Goal: Transaction & Acquisition: Purchase product/service

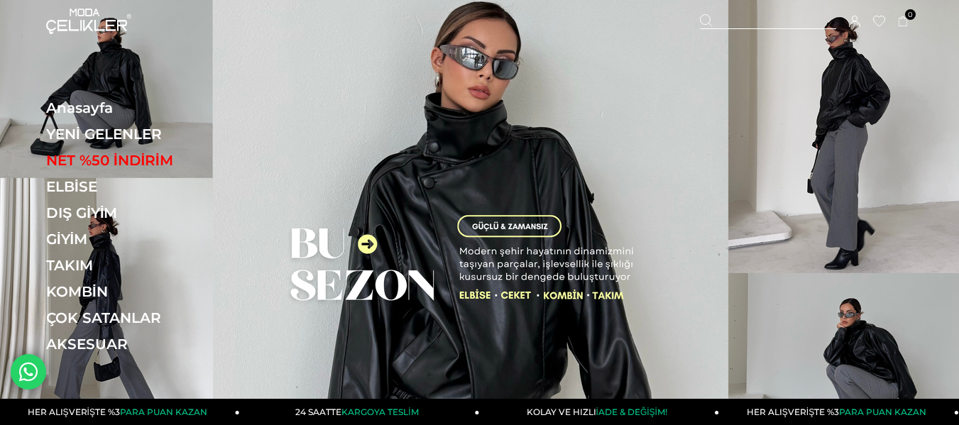
click at [857, 23] on icon at bounding box center [854, 21] width 11 height 11
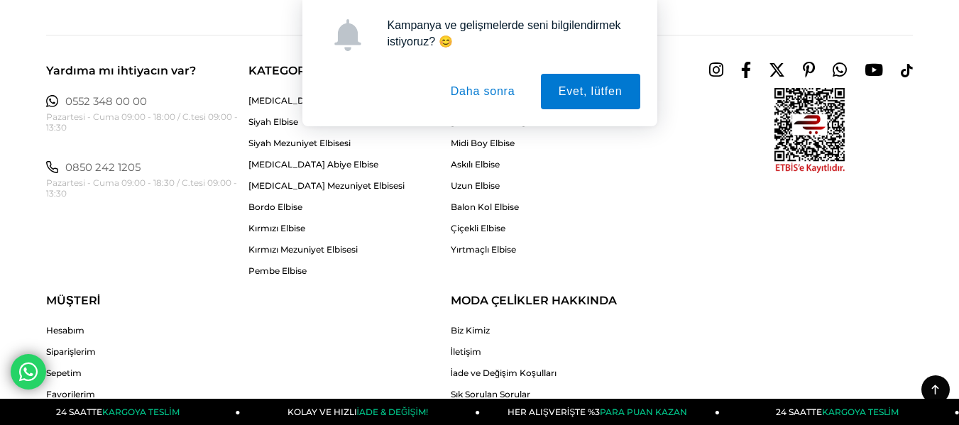
scroll to position [71, 0]
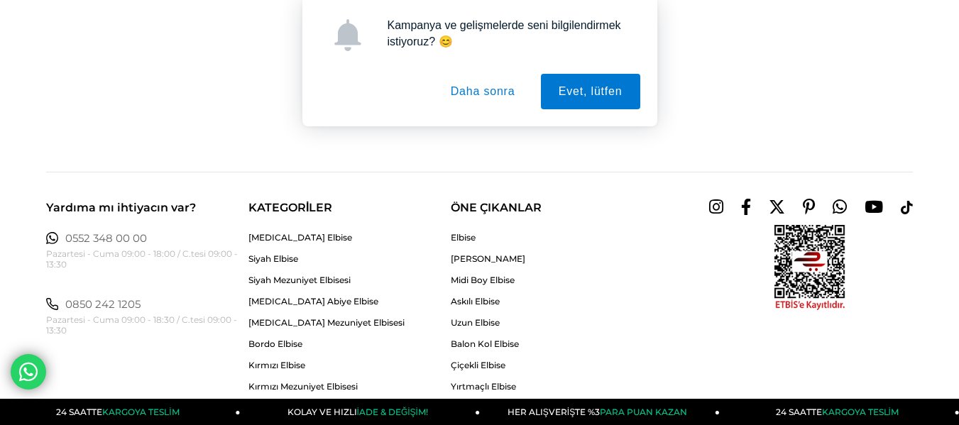
click at [496, 85] on button "Daha sonra" at bounding box center [483, 91] width 100 height 35
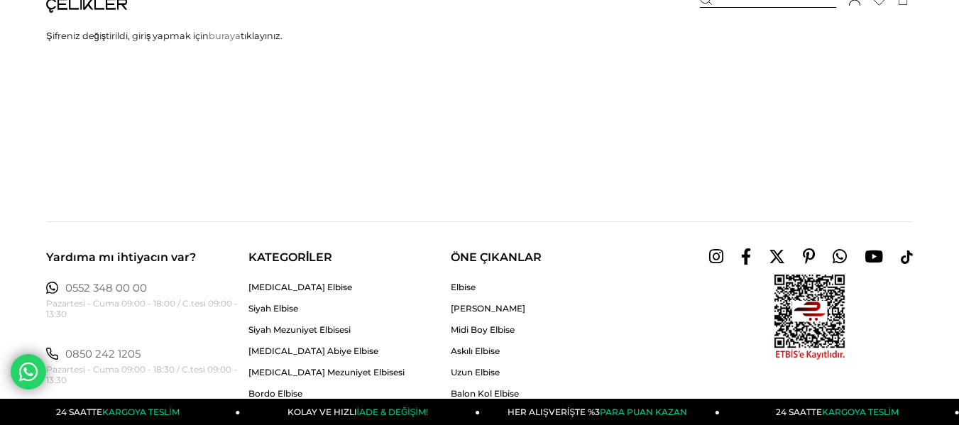
scroll to position [0, 0]
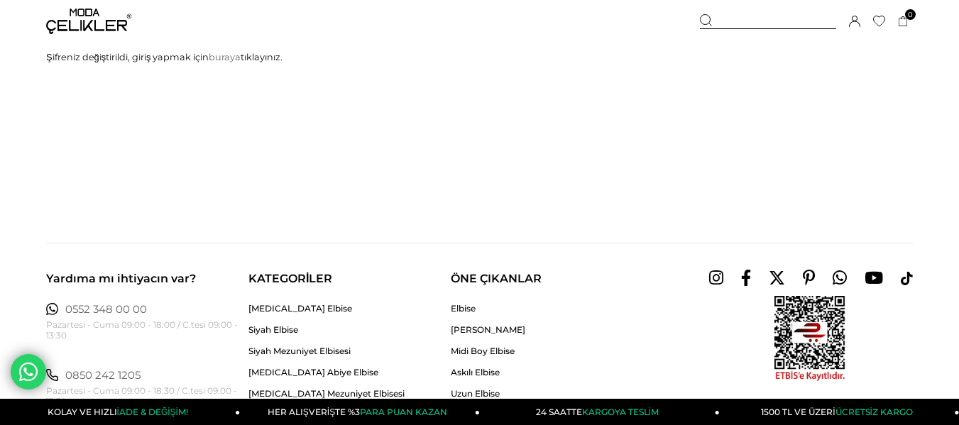
click at [110, 17] on img at bounding box center [88, 22] width 85 height 26
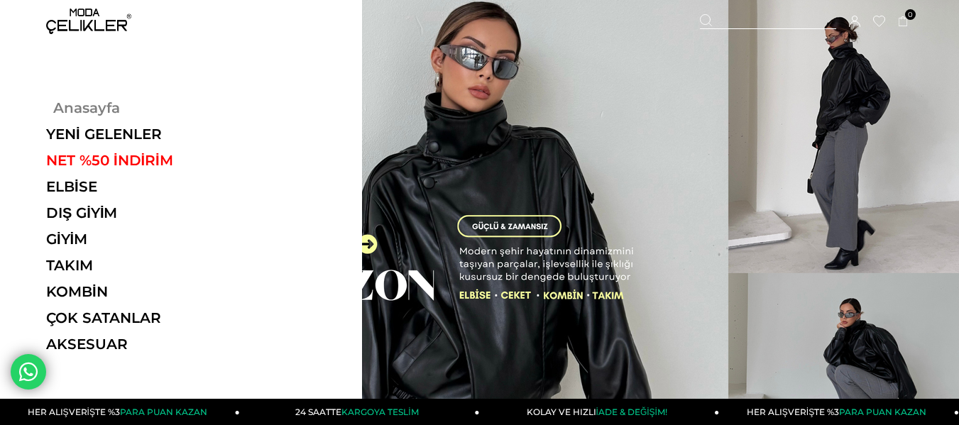
click at [78, 105] on link "Anasayfa" at bounding box center [143, 107] width 195 height 17
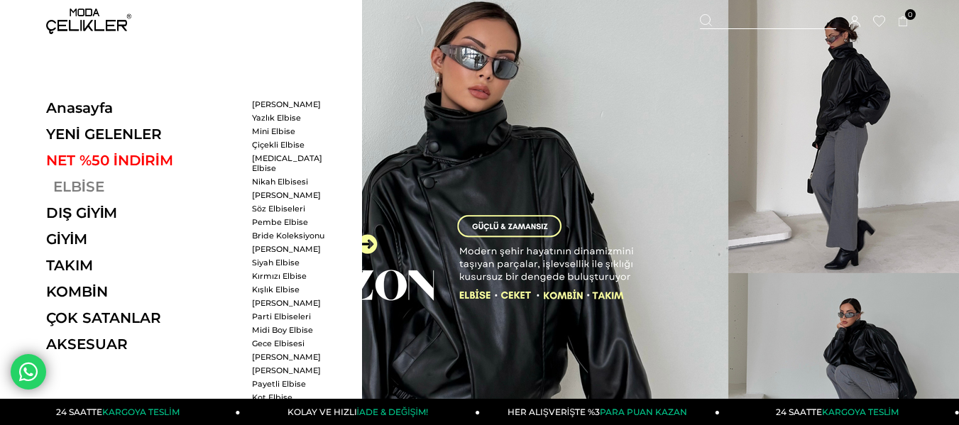
click at [83, 183] on link "ELBİSE" at bounding box center [143, 186] width 195 height 17
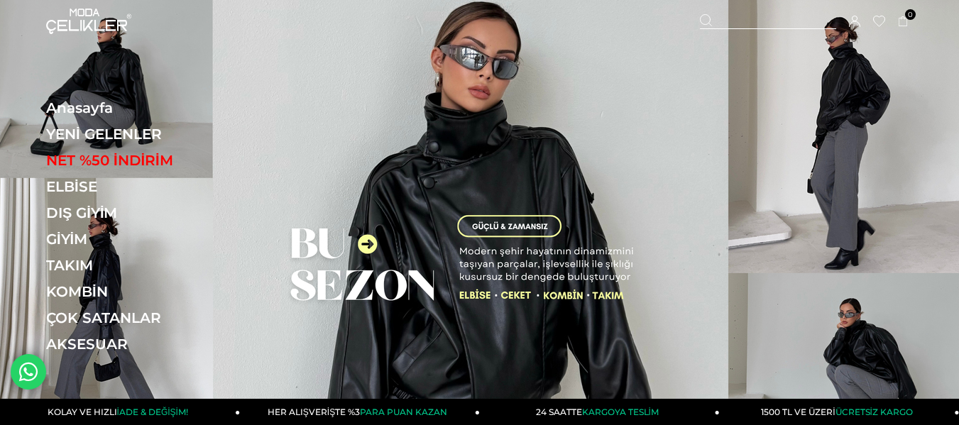
scroll to position [71, 0]
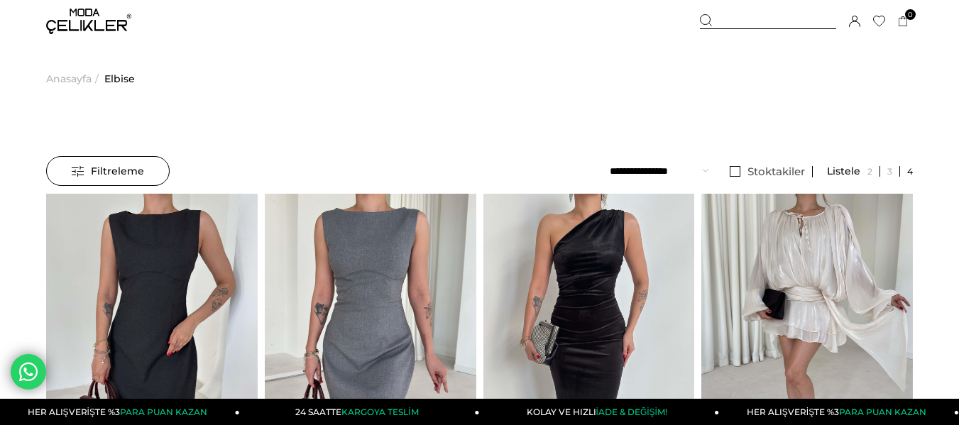
scroll to position [71, 0]
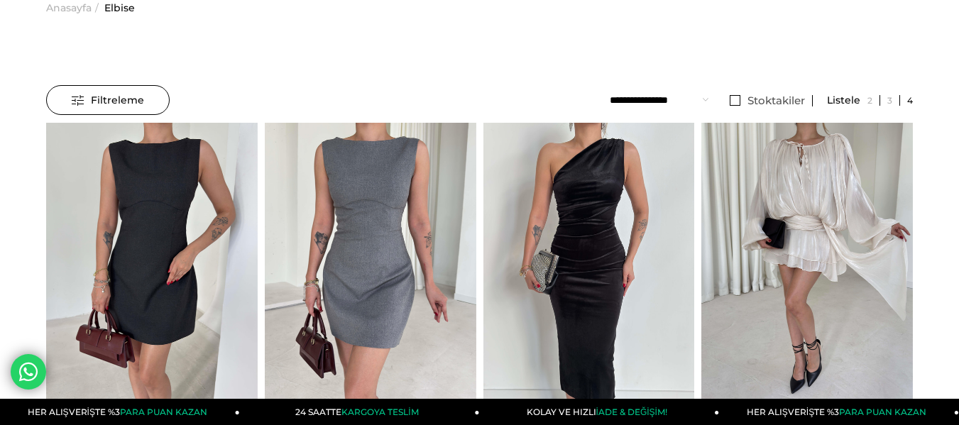
click at [685, 97] on select "**********" at bounding box center [659, 100] width 99 height 30
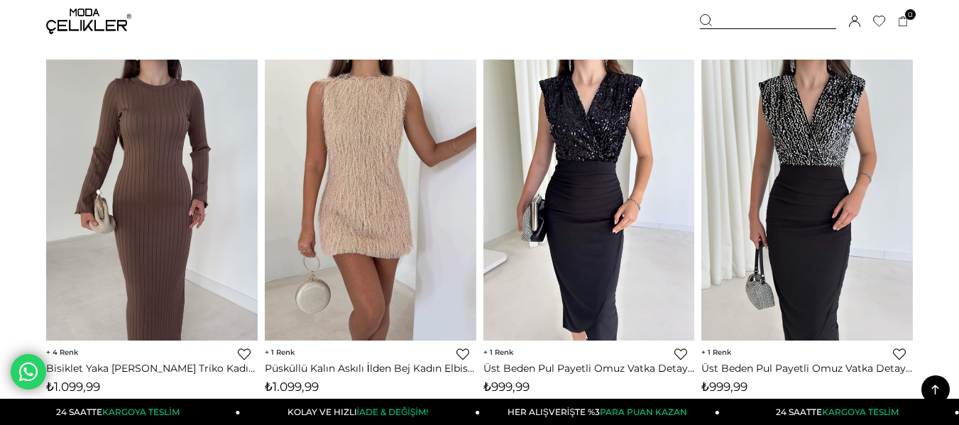
scroll to position [8019, 0]
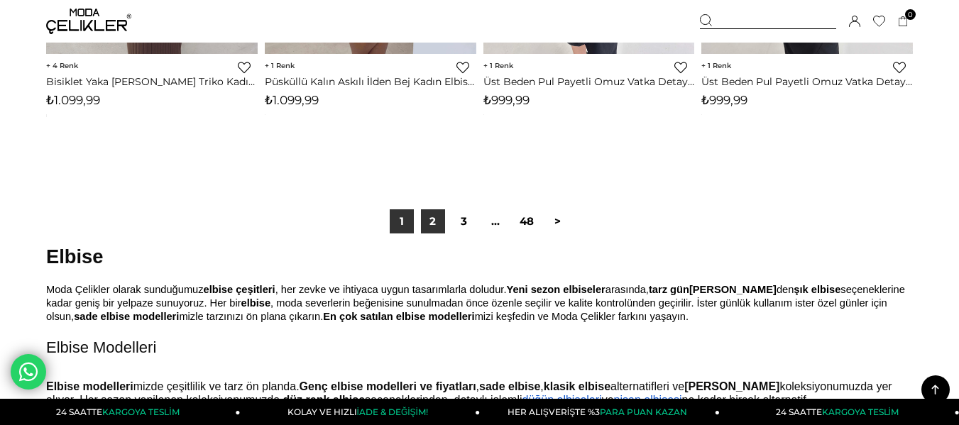
click at [434, 219] on link "2" at bounding box center [433, 221] width 24 height 24
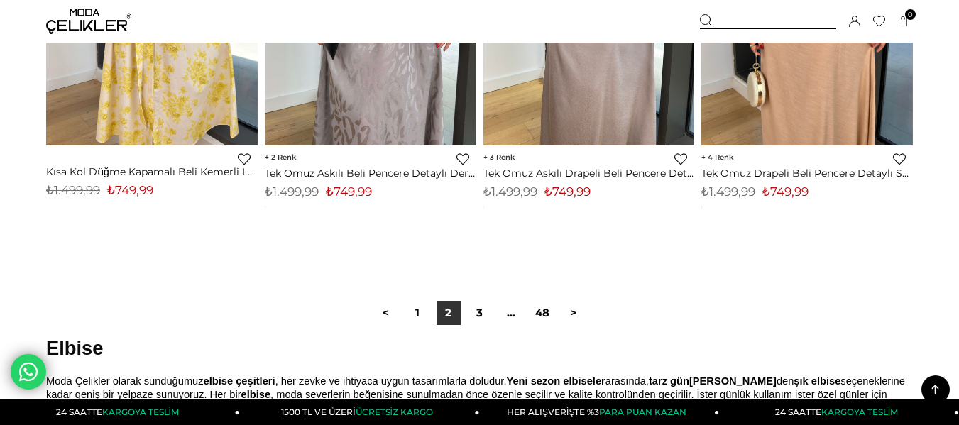
scroll to position [8019, 0]
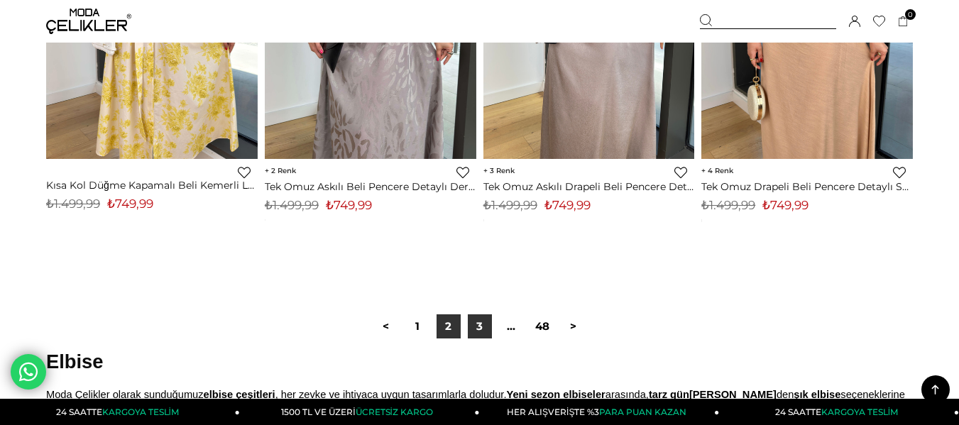
click at [481, 324] on link "3" at bounding box center [480, 326] width 24 height 24
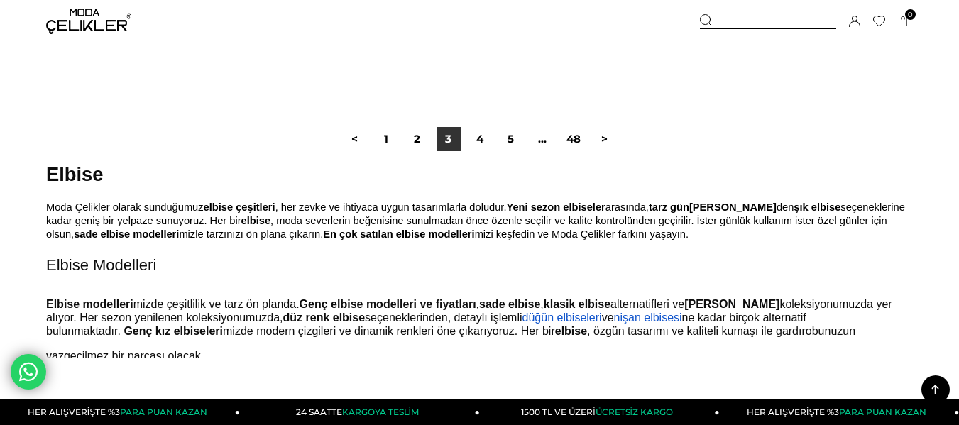
scroll to position [8161, 0]
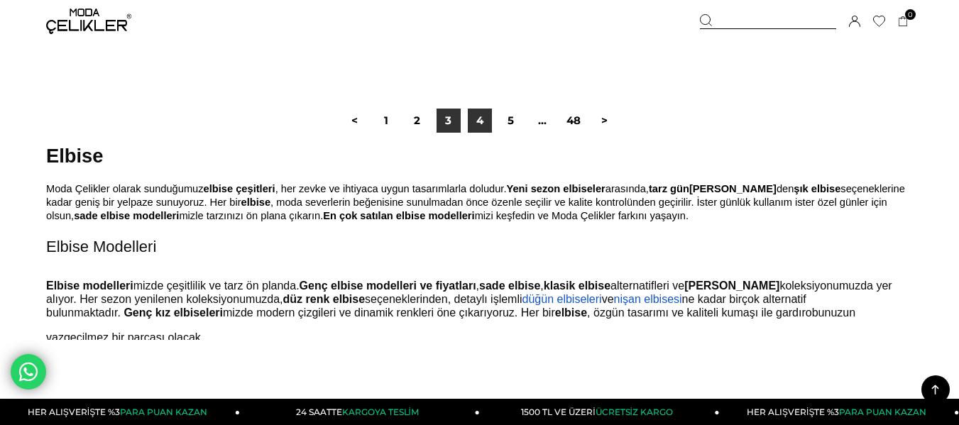
click at [483, 118] on link "4" at bounding box center [480, 121] width 24 height 24
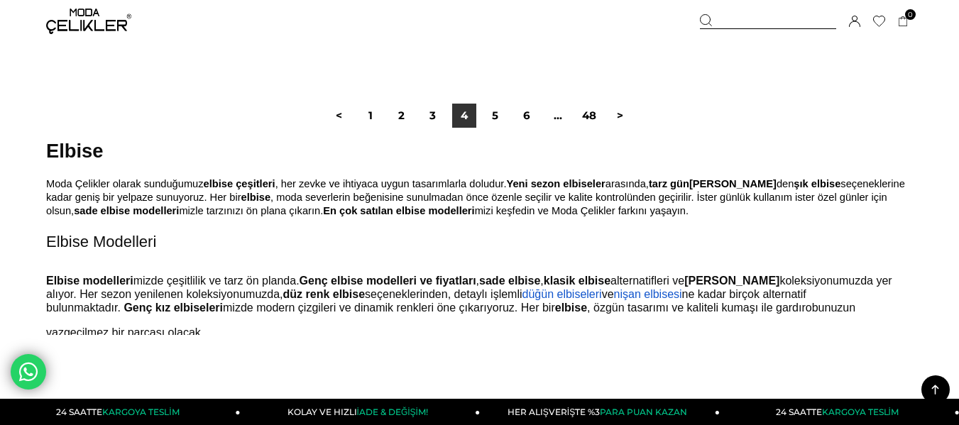
scroll to position [8161, 0]
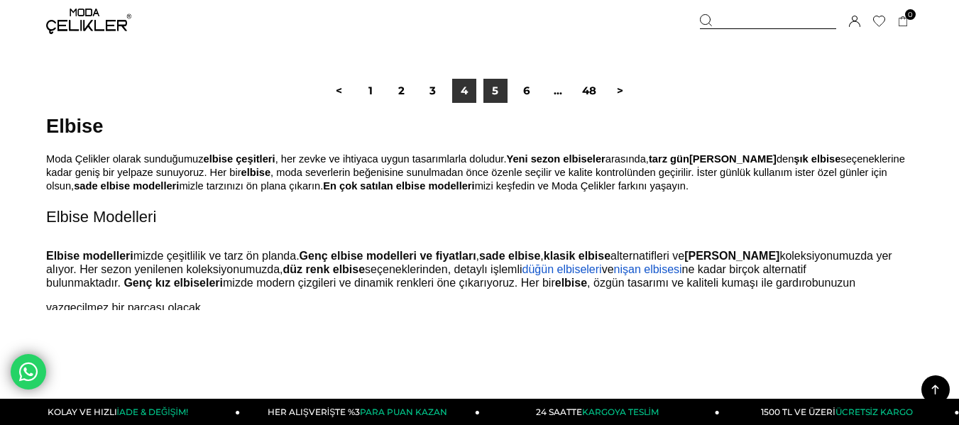
click at [494, 92] on link "5" at bounding box center [495, 91] width 24 height 24
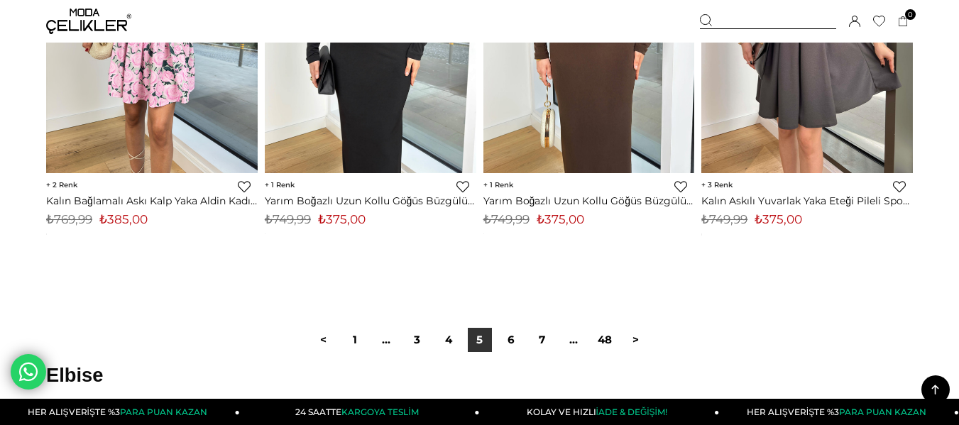
scroll to position [7948, 0]
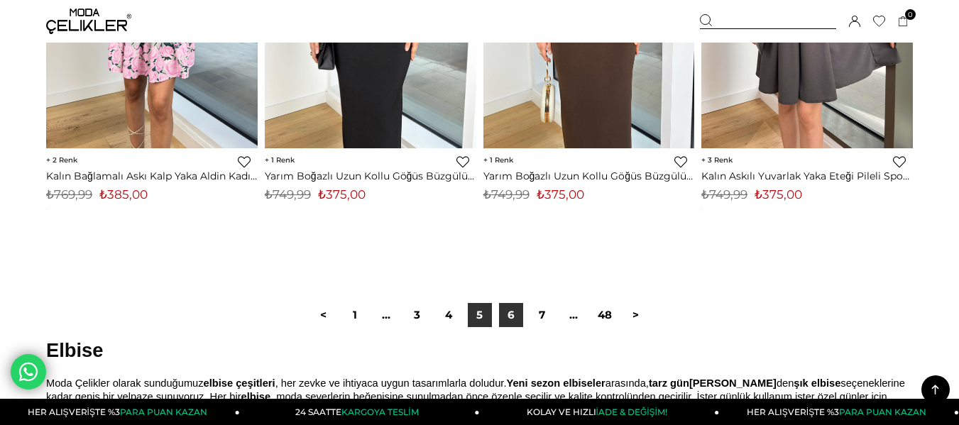
click at [507, 316] on link "6" at bounding box center [511, 315] width 24 height 24
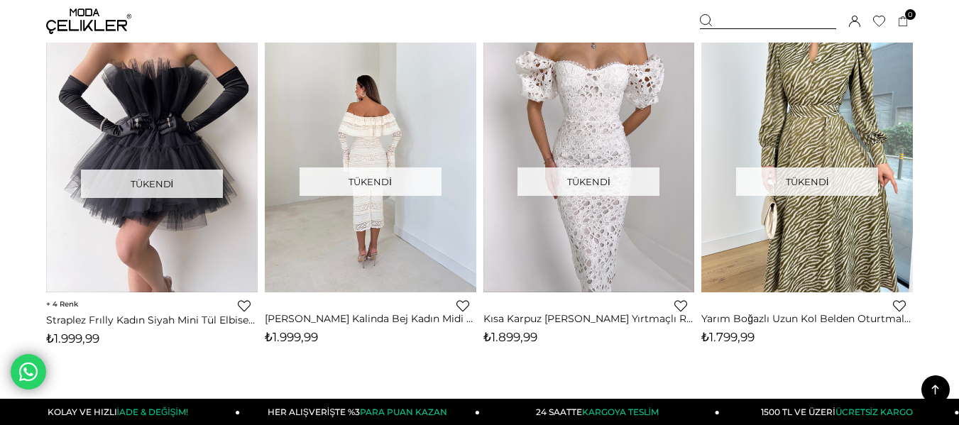
scroll to position [7522, 0]
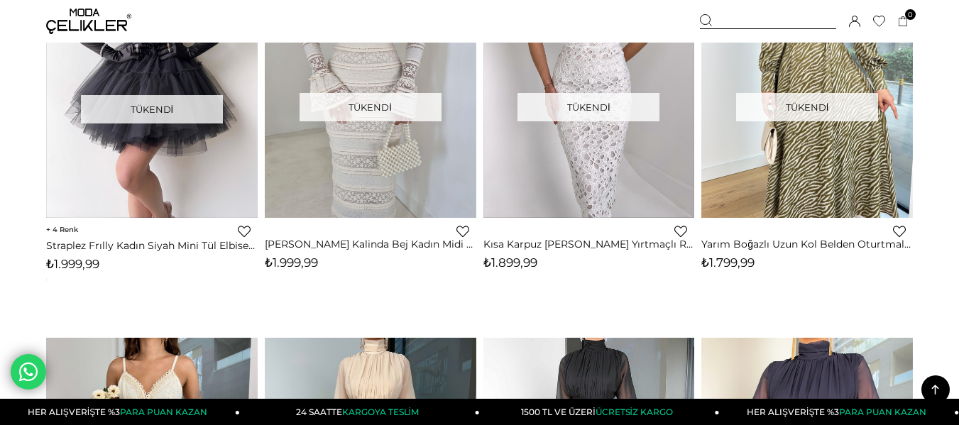
click at [465, 232] on link "Favorilere Ekle" at bounding box center [462, 231] width 13 height 13
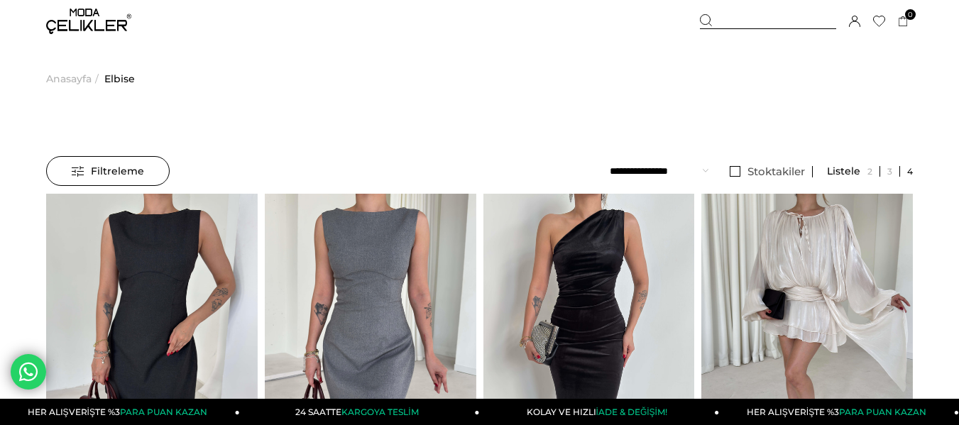
click at [70, 78] on span "Anasayfa" at bounding box center [68, 79] width 45 height 72
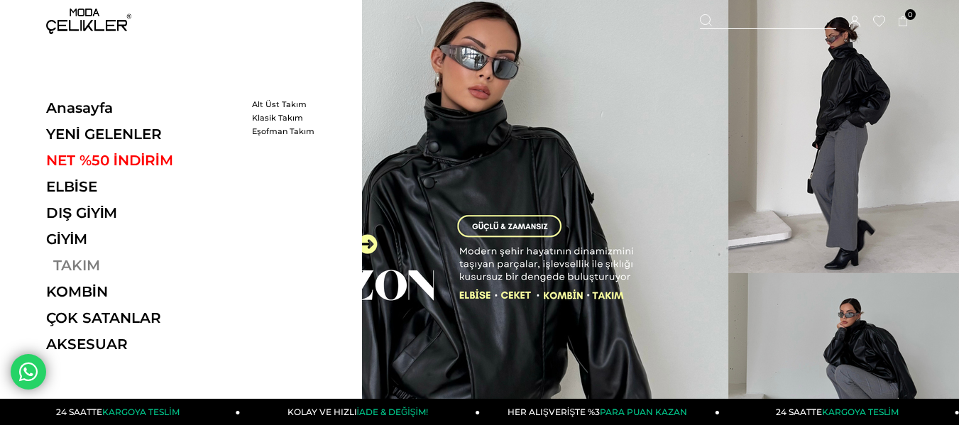
click at [77, 267] on link "TAKIM" at bounding box center [143, 265] width 195 height 17
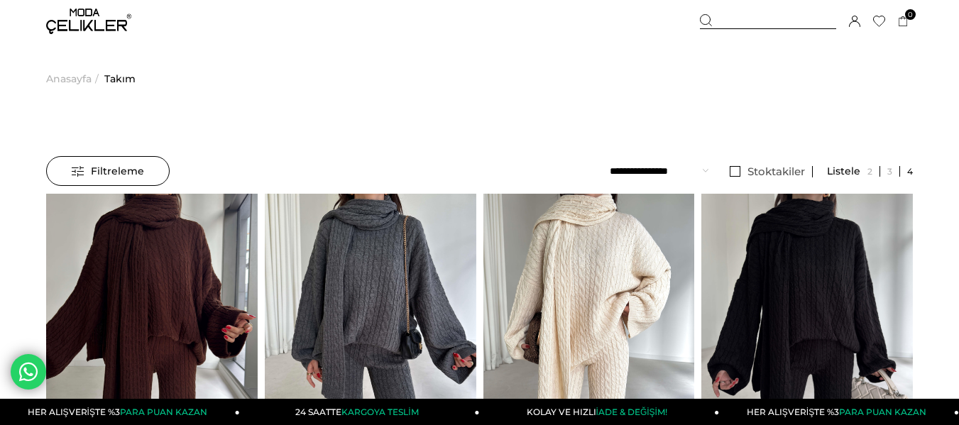
click at [648, 167] on select "**********" at bounding box center [659, 171] width 99 height 30
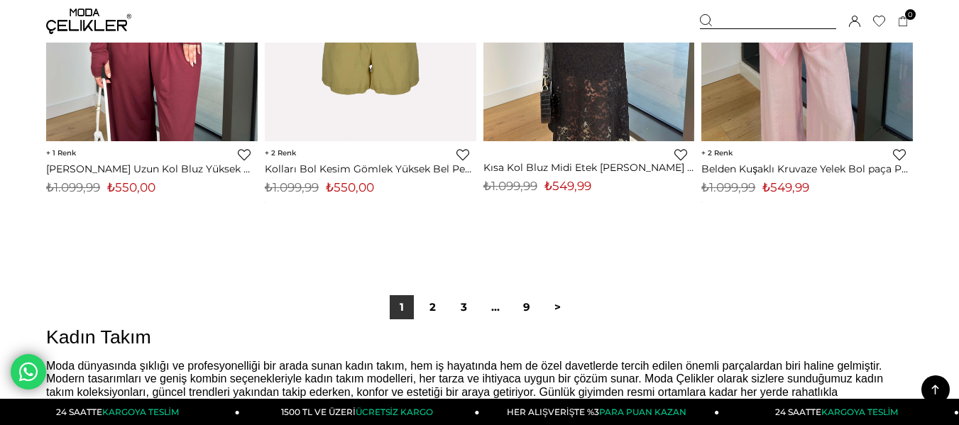
scroll to position [8090, 0]
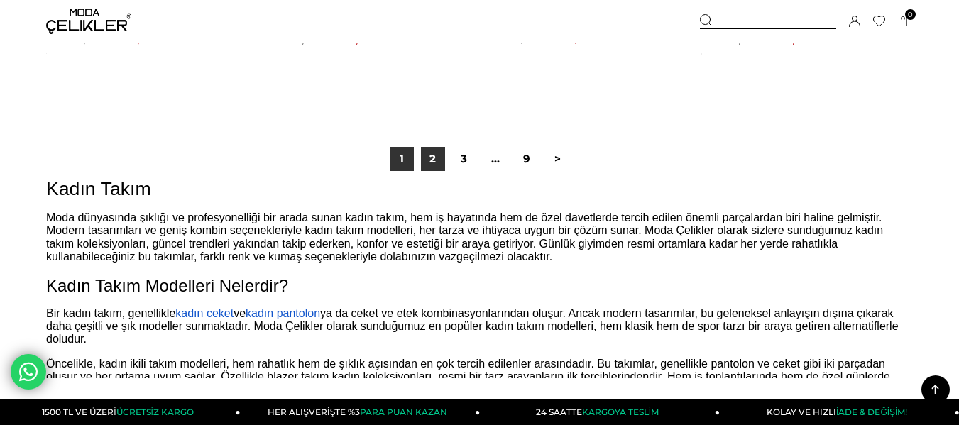
click at [439, 153] on link "2" at bounding box center [433, 159] width 24 height 24
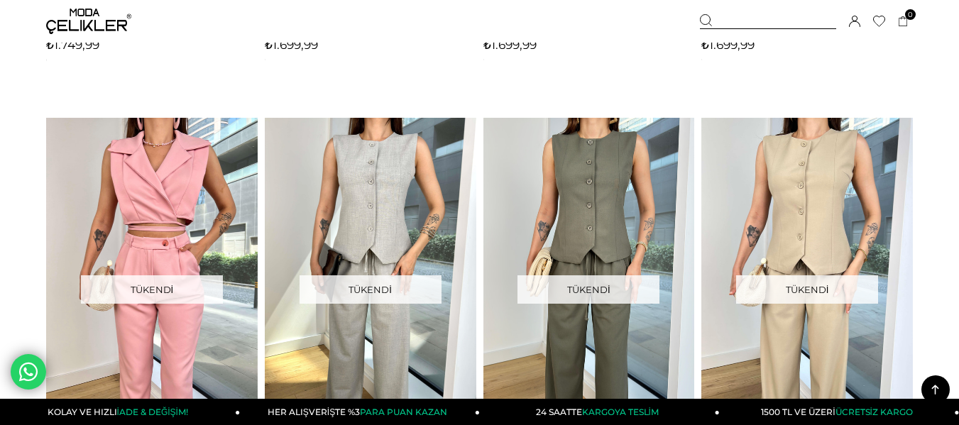
scroll to position [4258, 0]
